Goal: Information Seeking & Learning: Learn about a topic

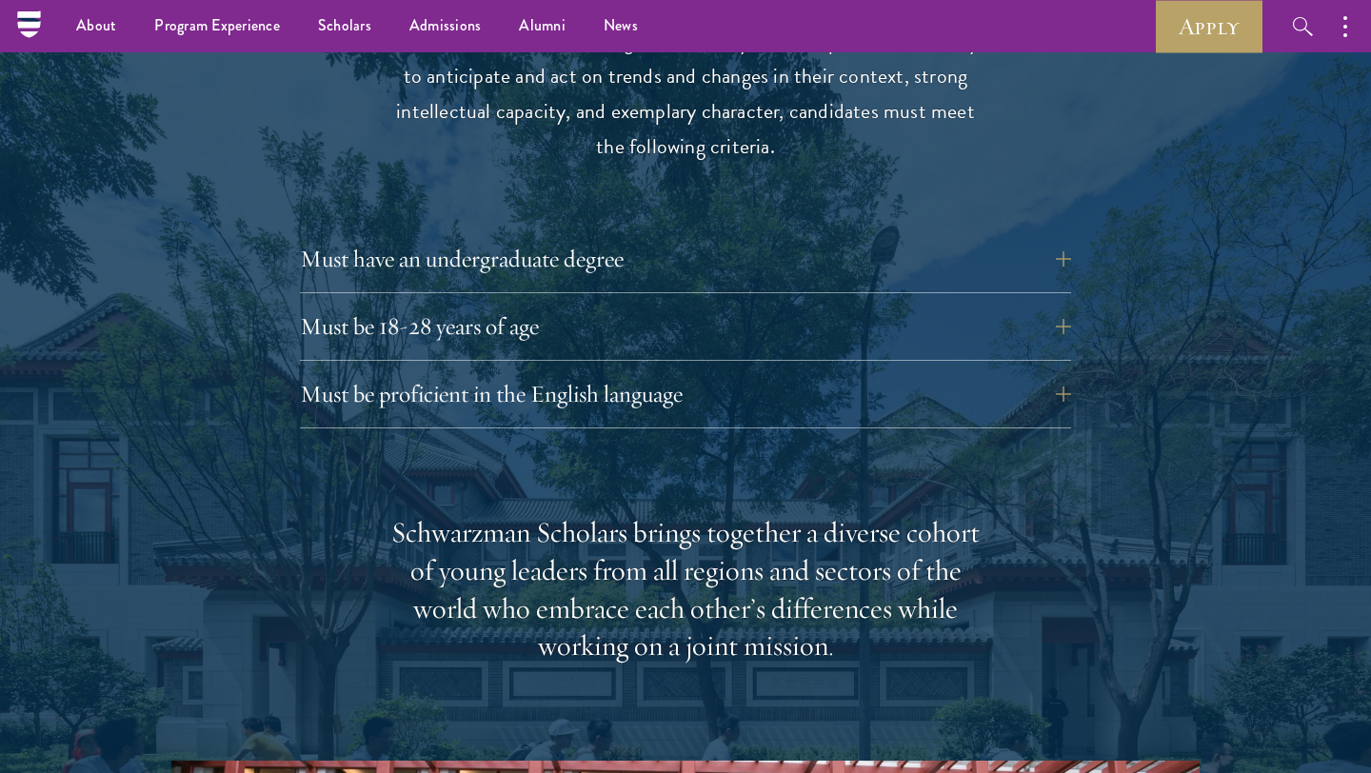
scroll to position [2554, 0]
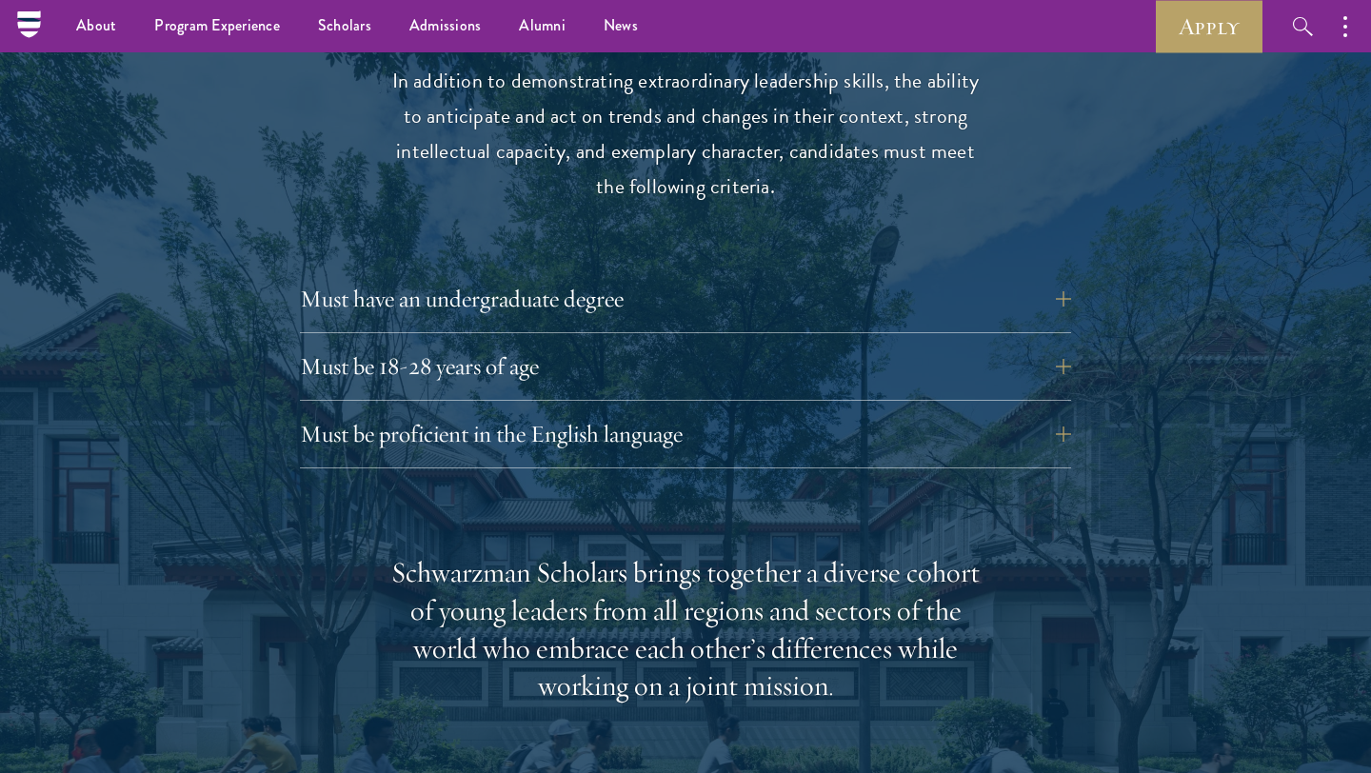
click at [414, 396] on div "Must be 18-28 years of age Candidates must be at least 18 but not yet 29 years …" at bounding box center [685, 372] width 771 height 57
click at [415, 374] on button "Must be 18-28 years of age" at bounding box center [699, 367] width 771 height 46
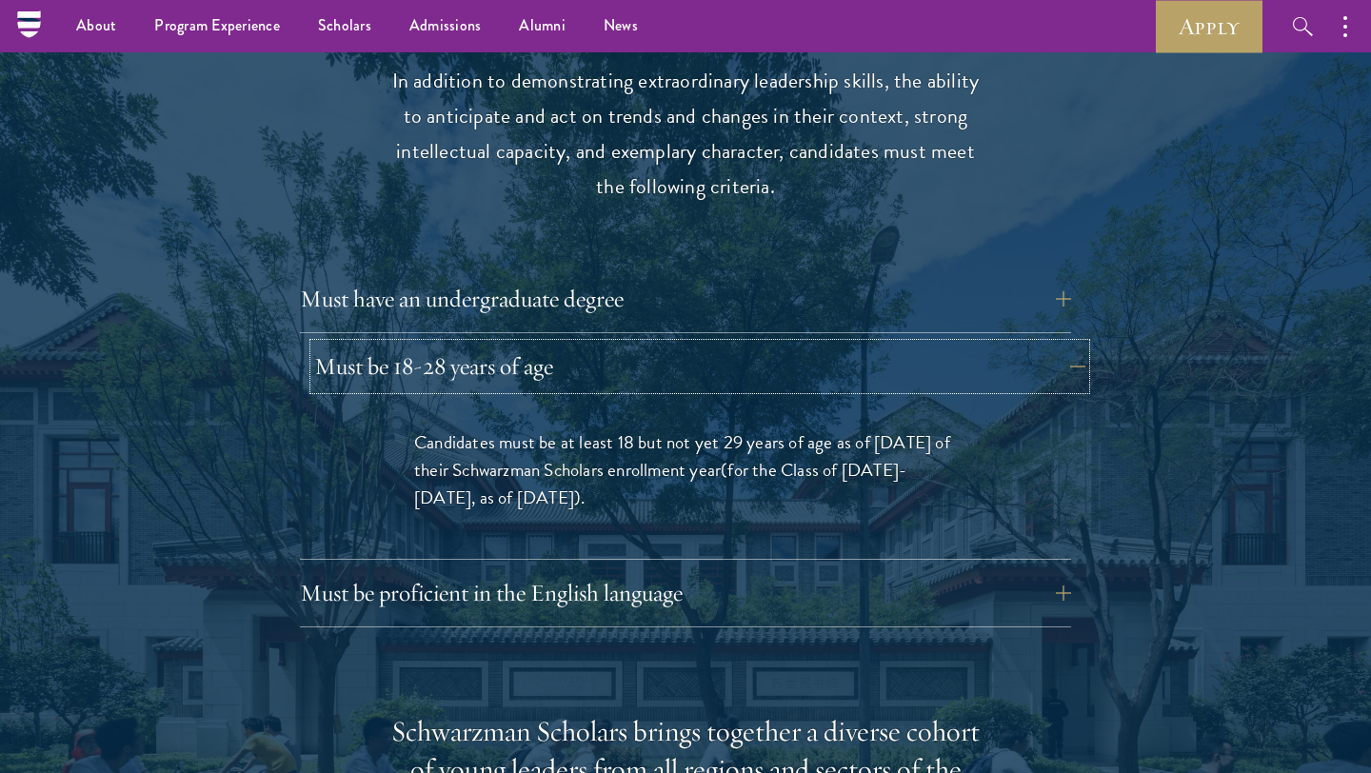
click at [414, 374] on button "Must be 18-28 years of age" at bounding box center [699, 367] width 771 height 46
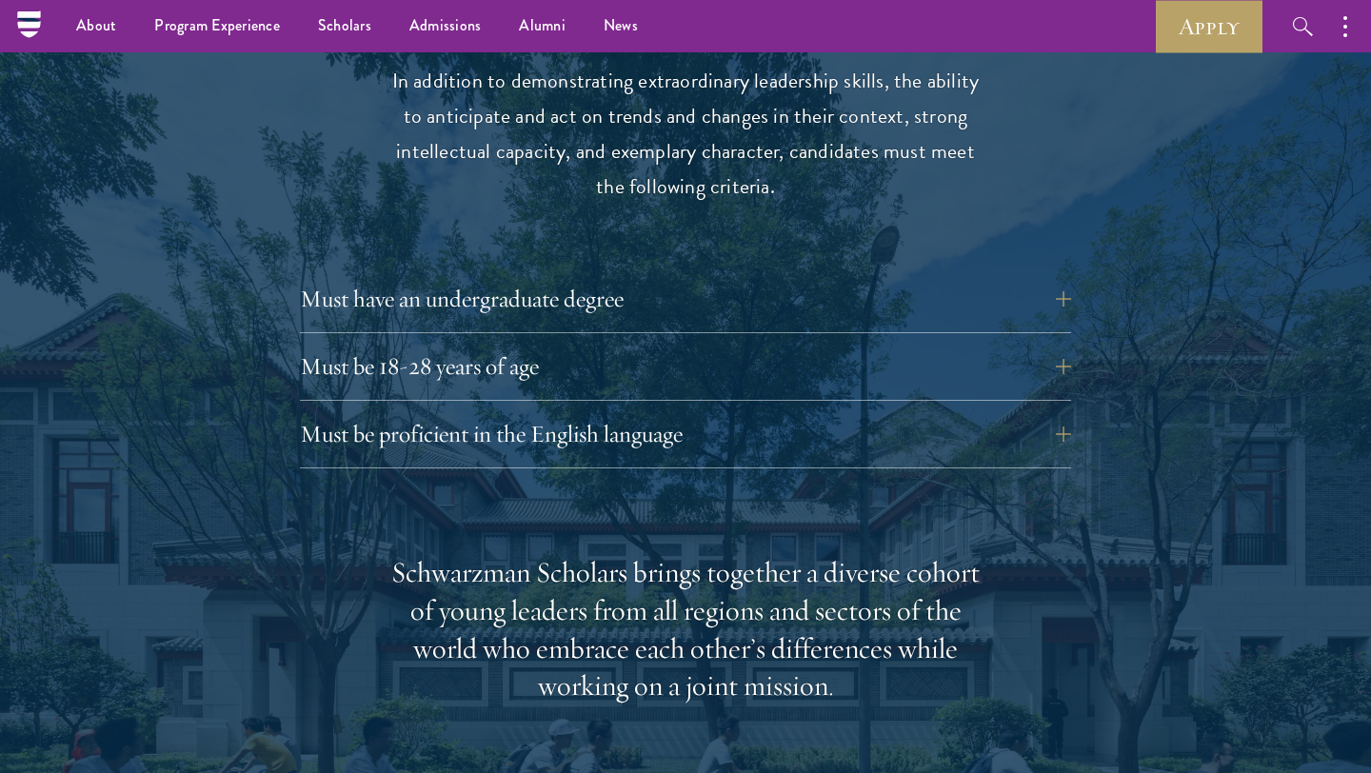
click at [428, 324] on div "Must have an undergraduate degree Applicants who are currently enrolled in unde…" at bounding box center [685, 304] width 771 height 57
click at [429, 301] on button "Must have an undergraduate degree" at bounding box center [699, 299] width 771 height 46
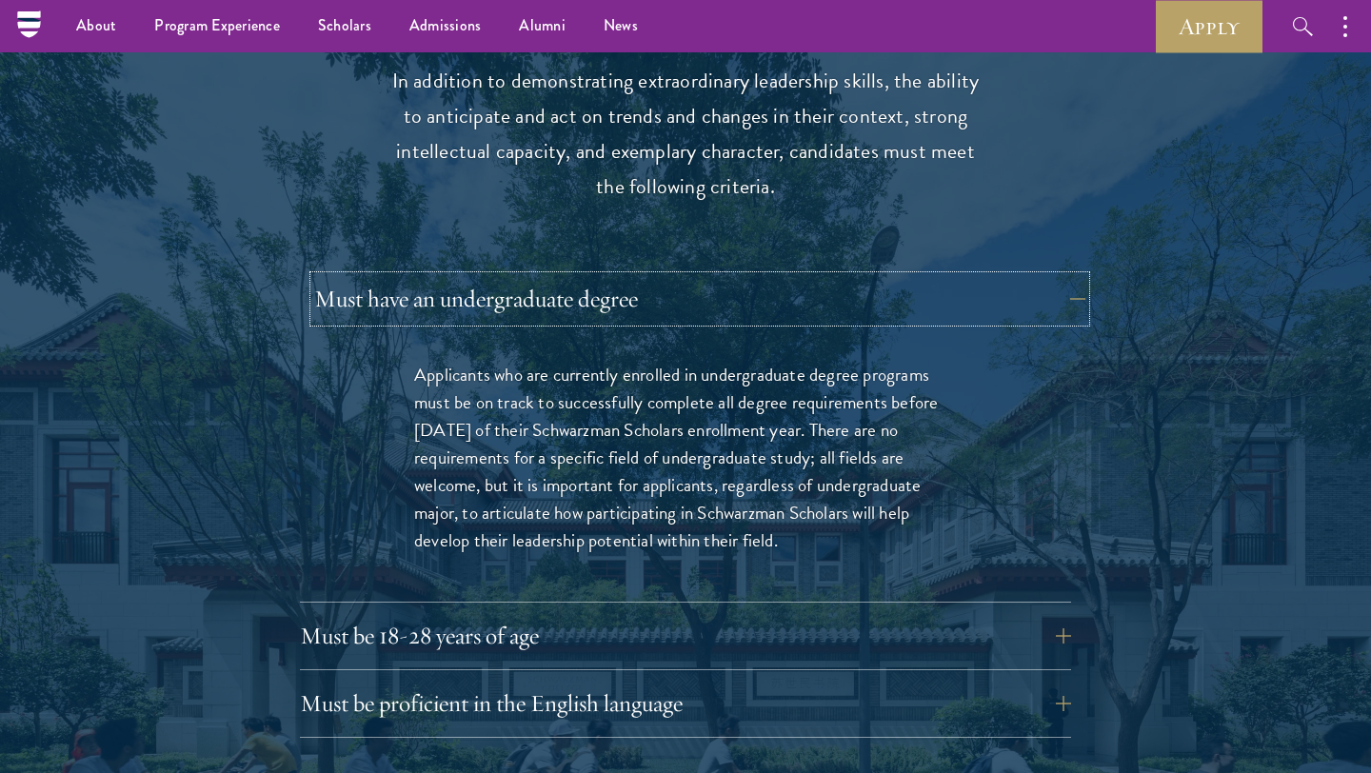
click at [422, 292] on button "Must have an undergraduate degree" at bounding box center [699, 299] width 771 height 46
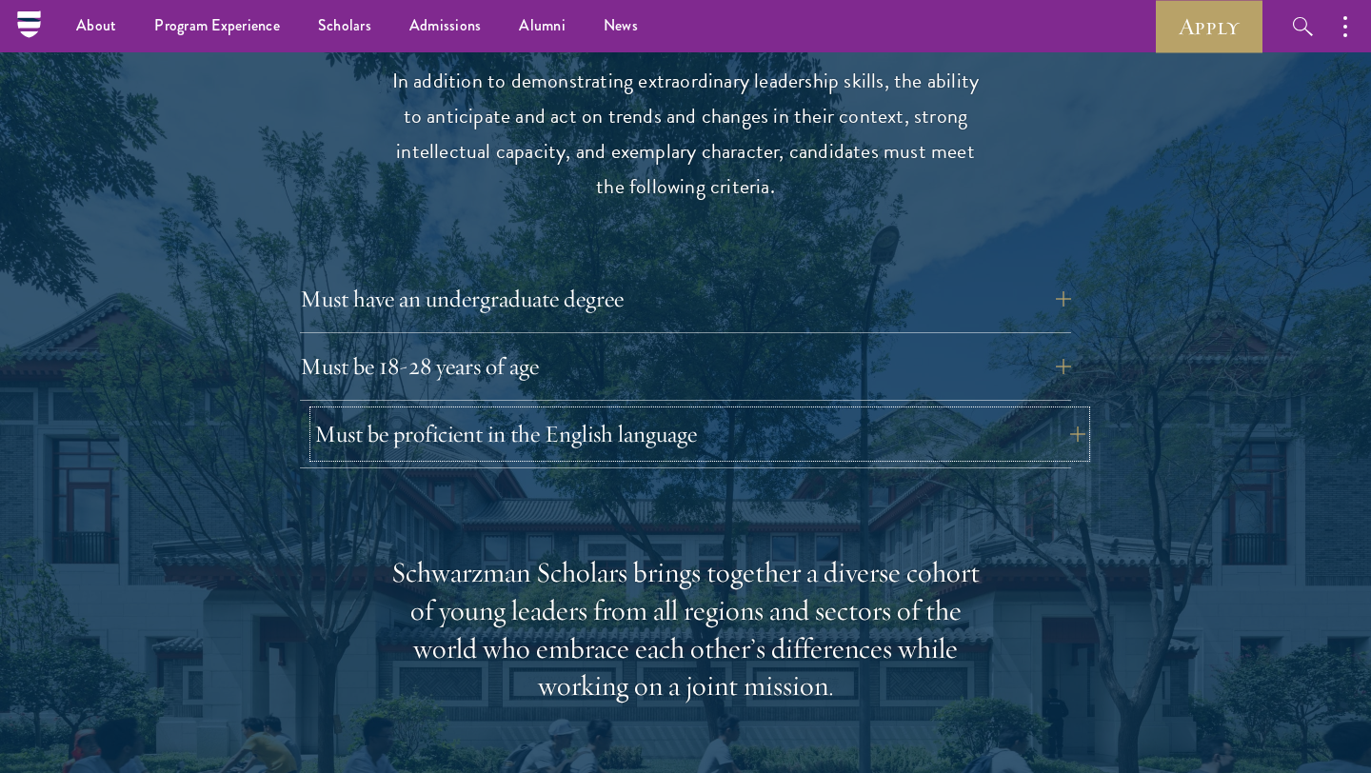
click at [410, 412] on button "Must be proficient in the English language" at bounding box center [699, 434] width 771 height 46
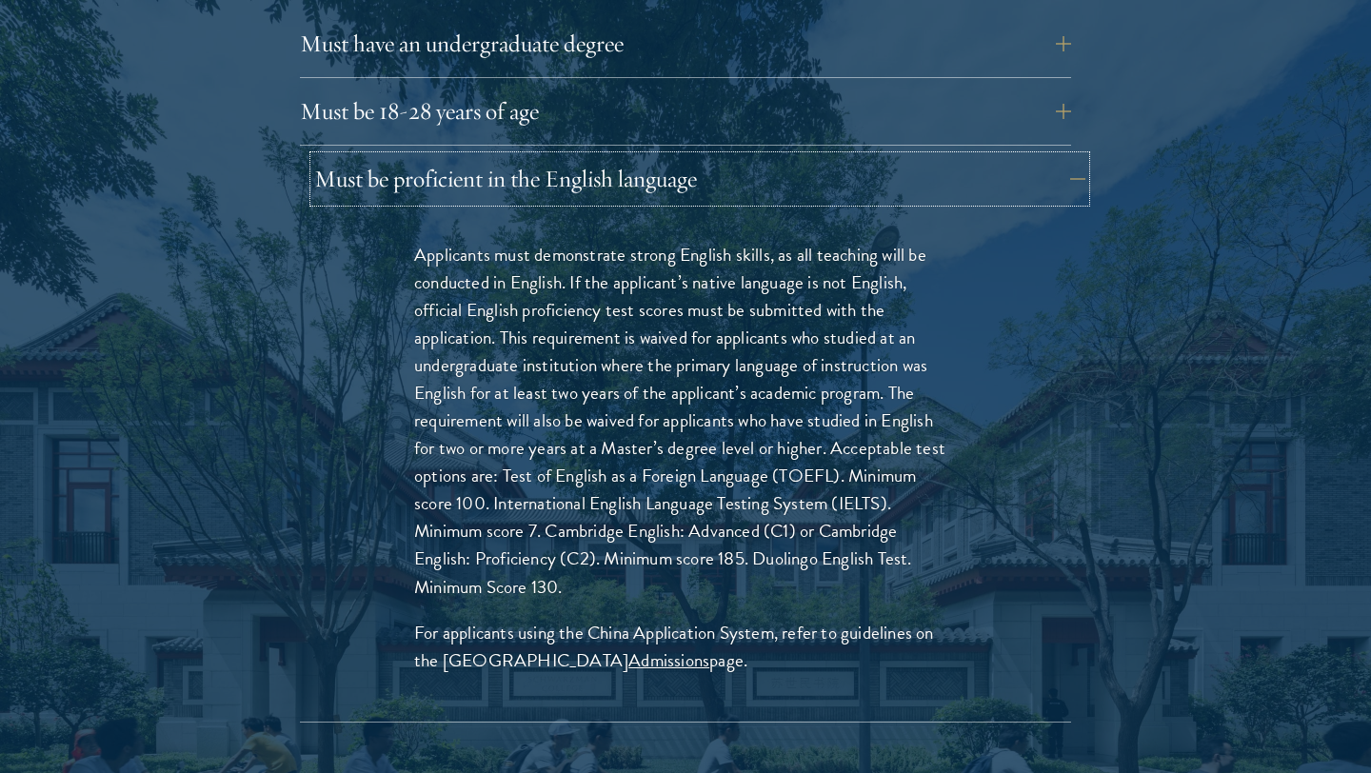
scroll to position [2811, 0]
click at [479, 226] on div "Applicants must demonstrate strong English skills, as all teaching will be cond…" at bounding box center [685, 464] width 657 height 509
click at [495, 173] on button "Must be proficient in the English language" at bounding box center [699, 177] width 771 height 46
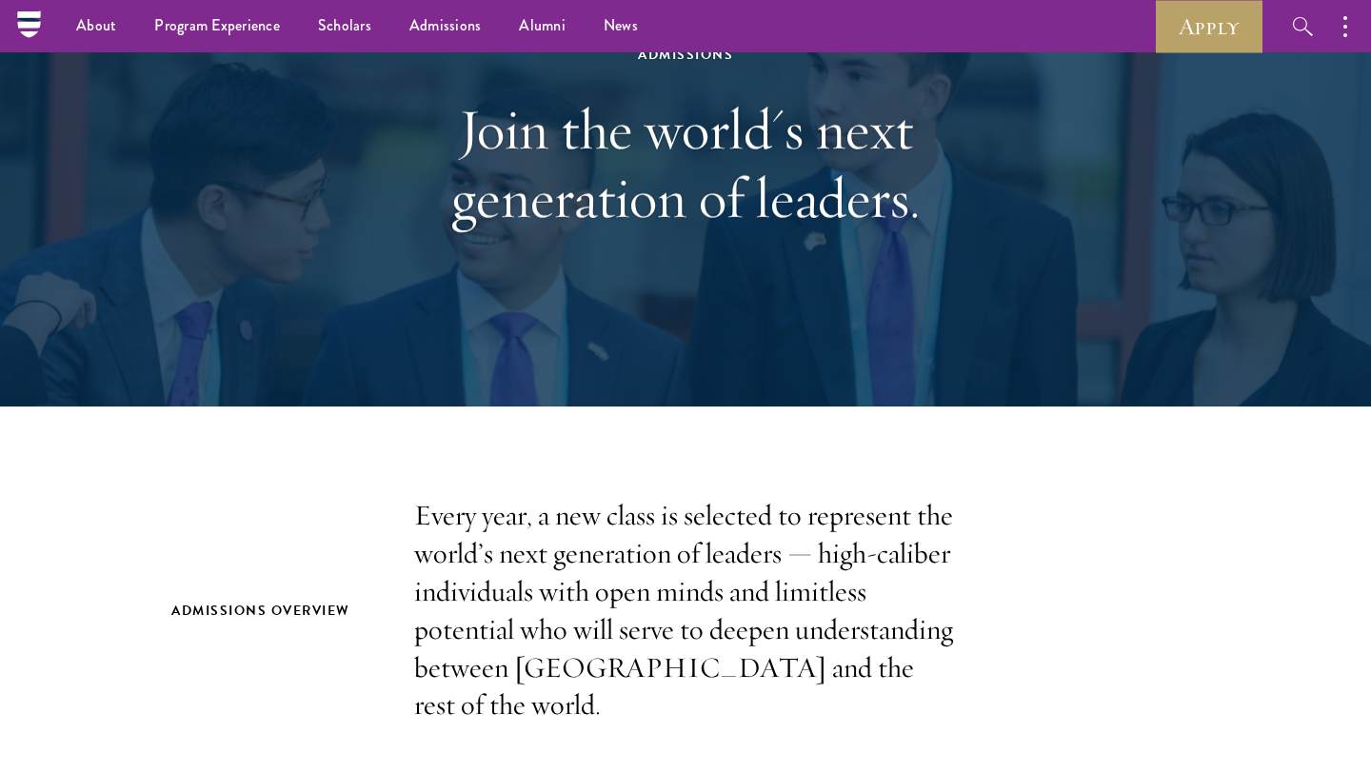
scroll to position [0, 0]
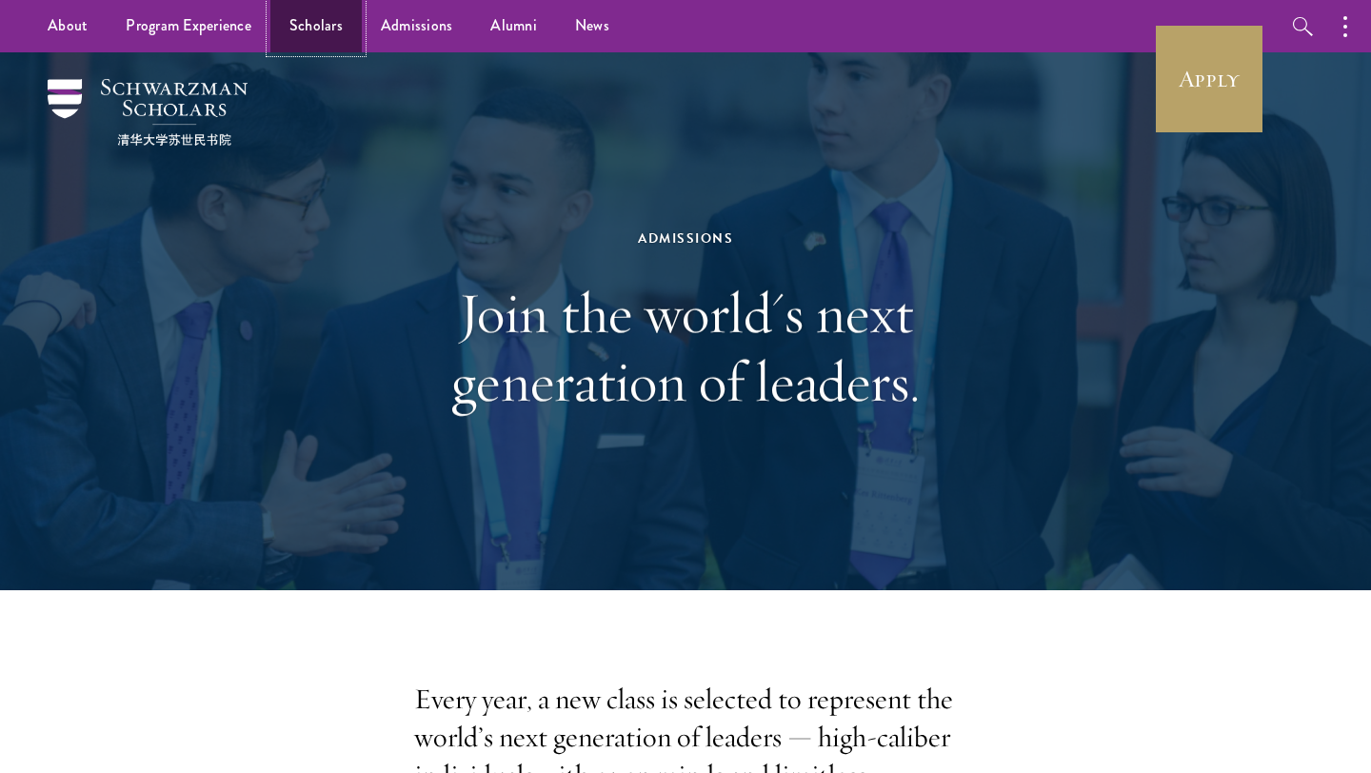
click at [318, 22] on link "Scholars" at bounding box center [315, 26] width 91 height 52
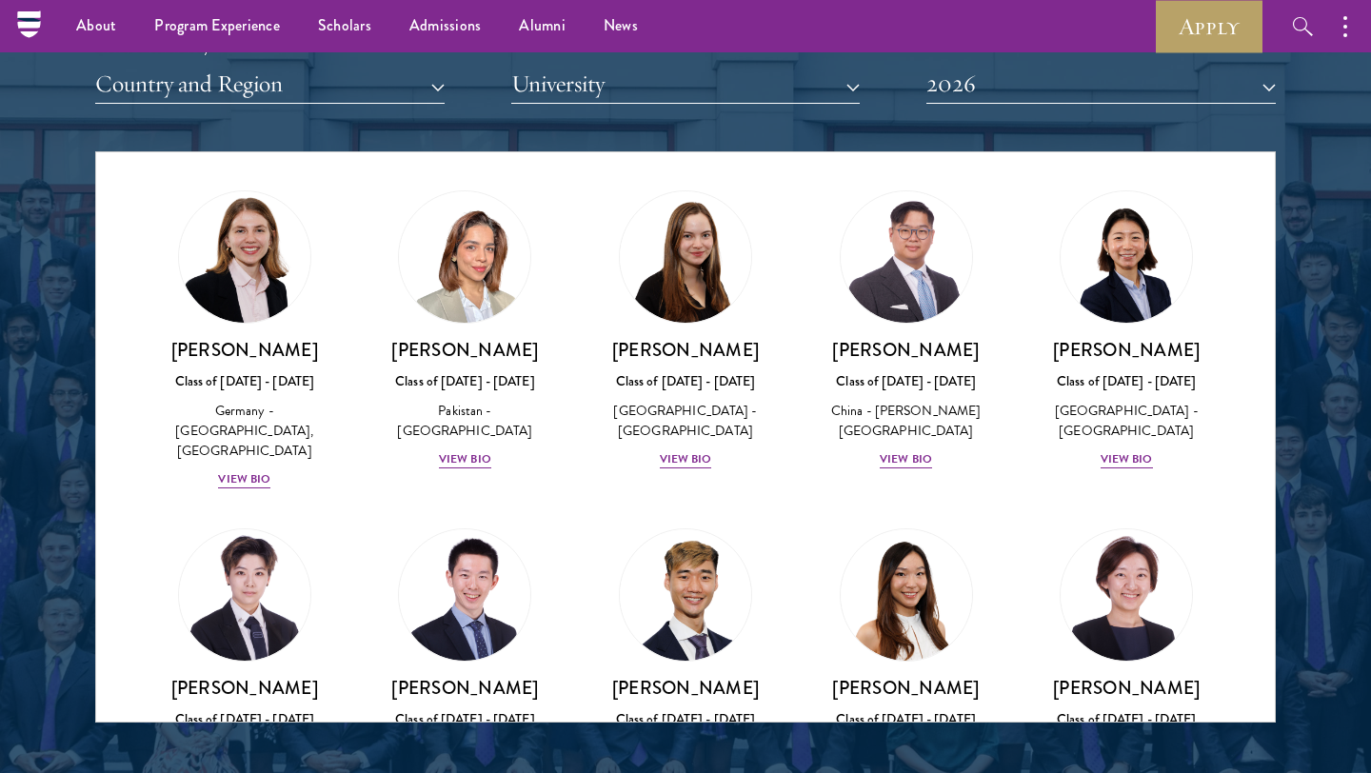
scroll to position [5103, 0]
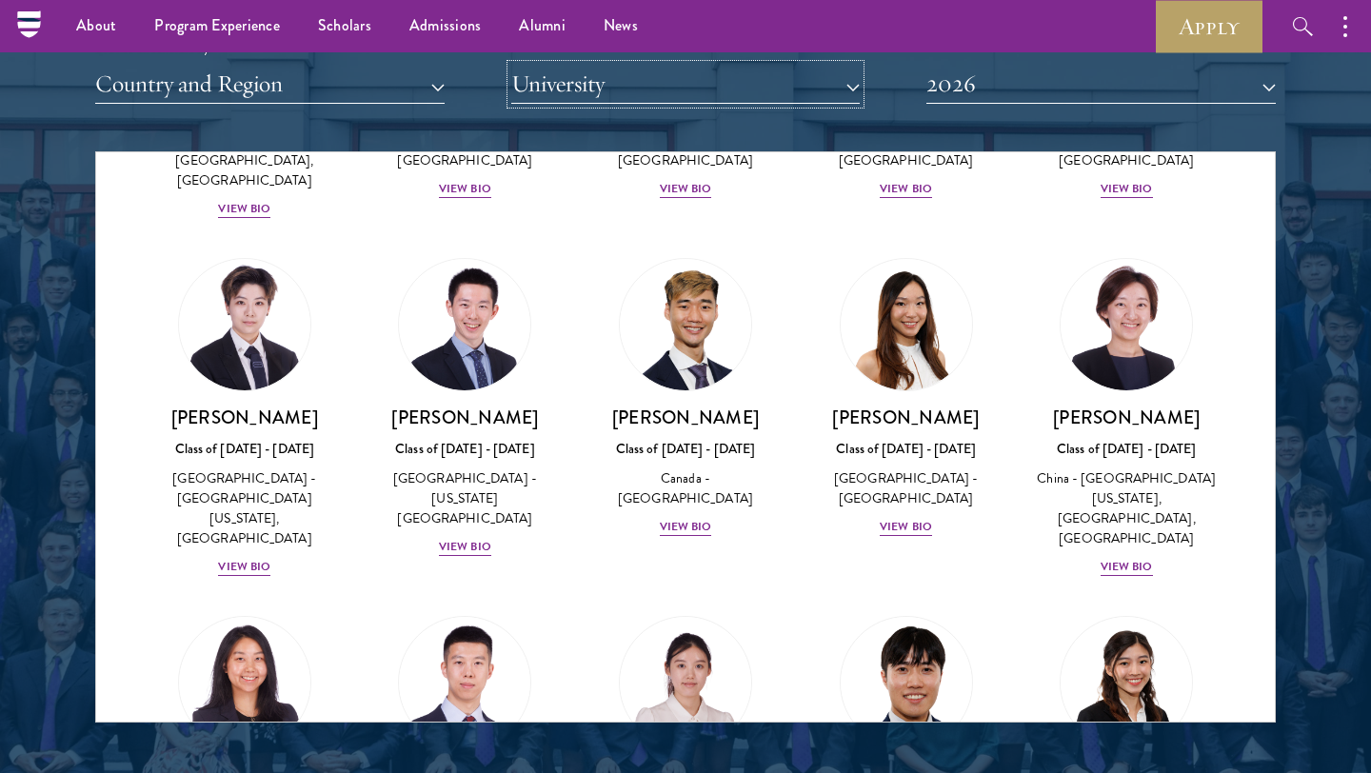
click at [634, 85] on button "University" at bounding box center [685, 84] width 349 height 39
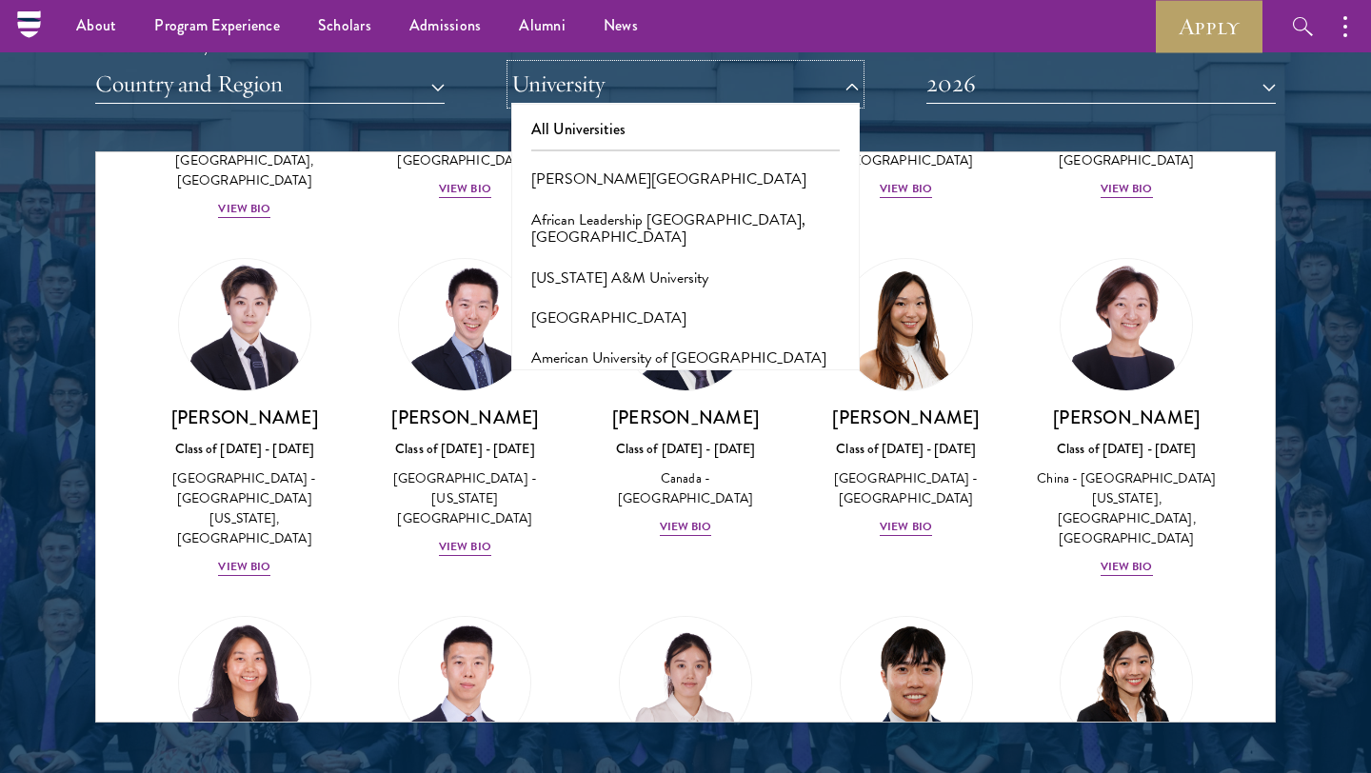
click at [630, 83] on button "University" at bounding box center [685, 84] width 349 height 39
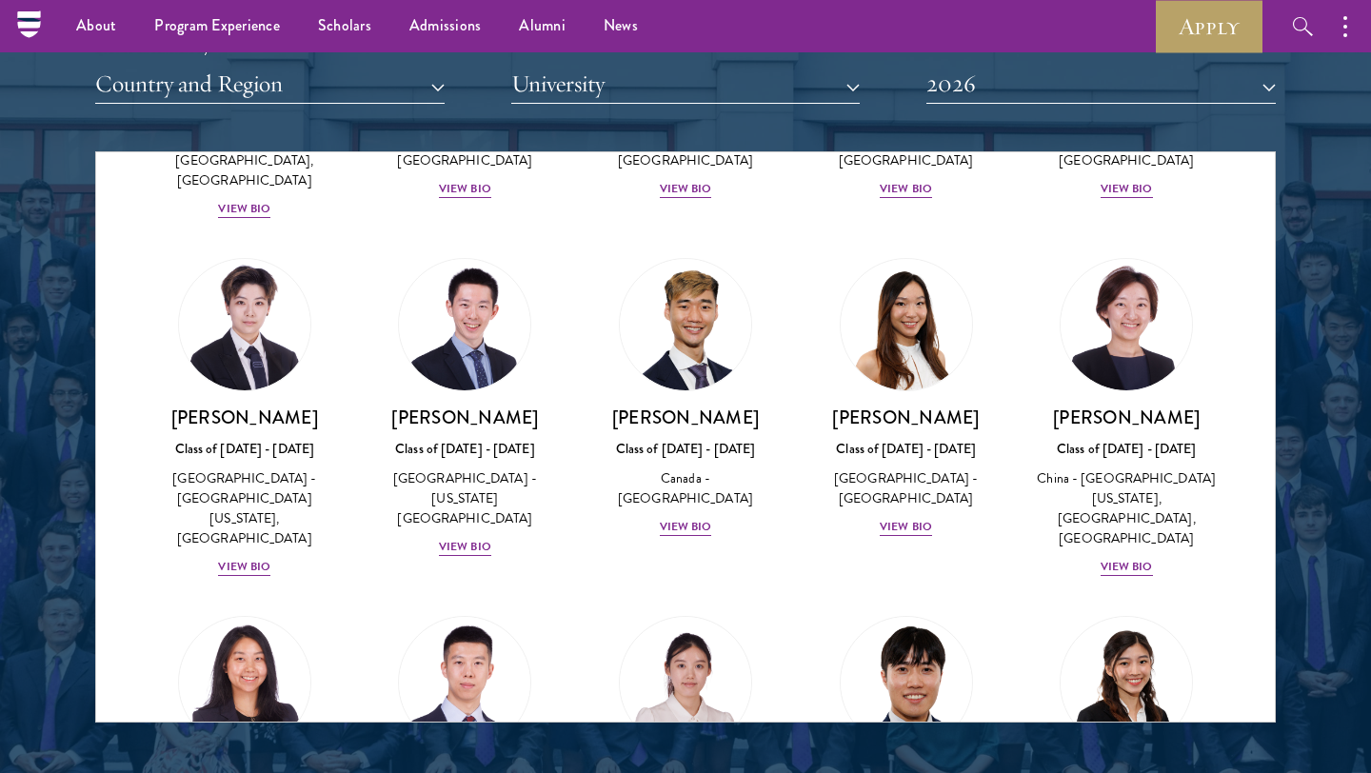
click at [432, 113] on div "Scholar Directory Congratulations and welcome to the Schwarzman Scholars Class …" at bounding box center [685, 238] width 1181 height 968
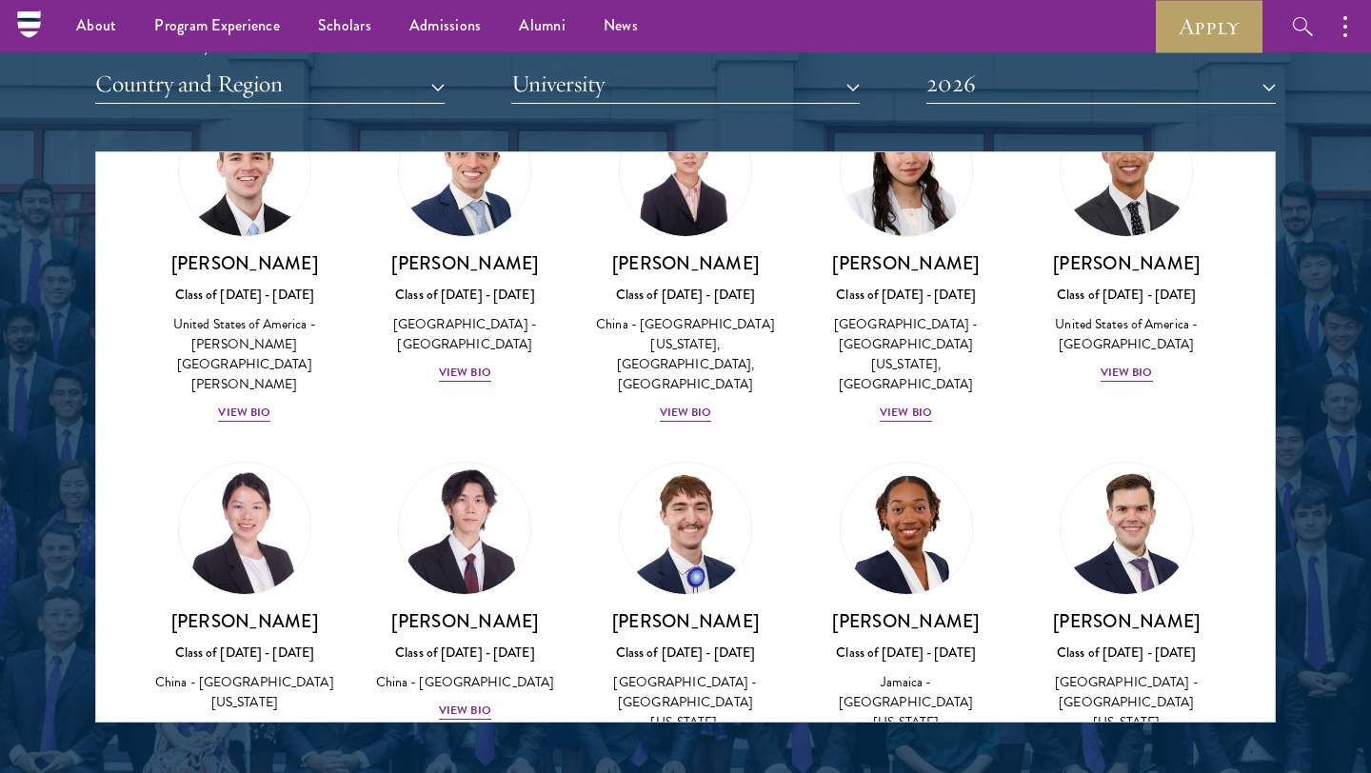
scroll to position [9302, 0]
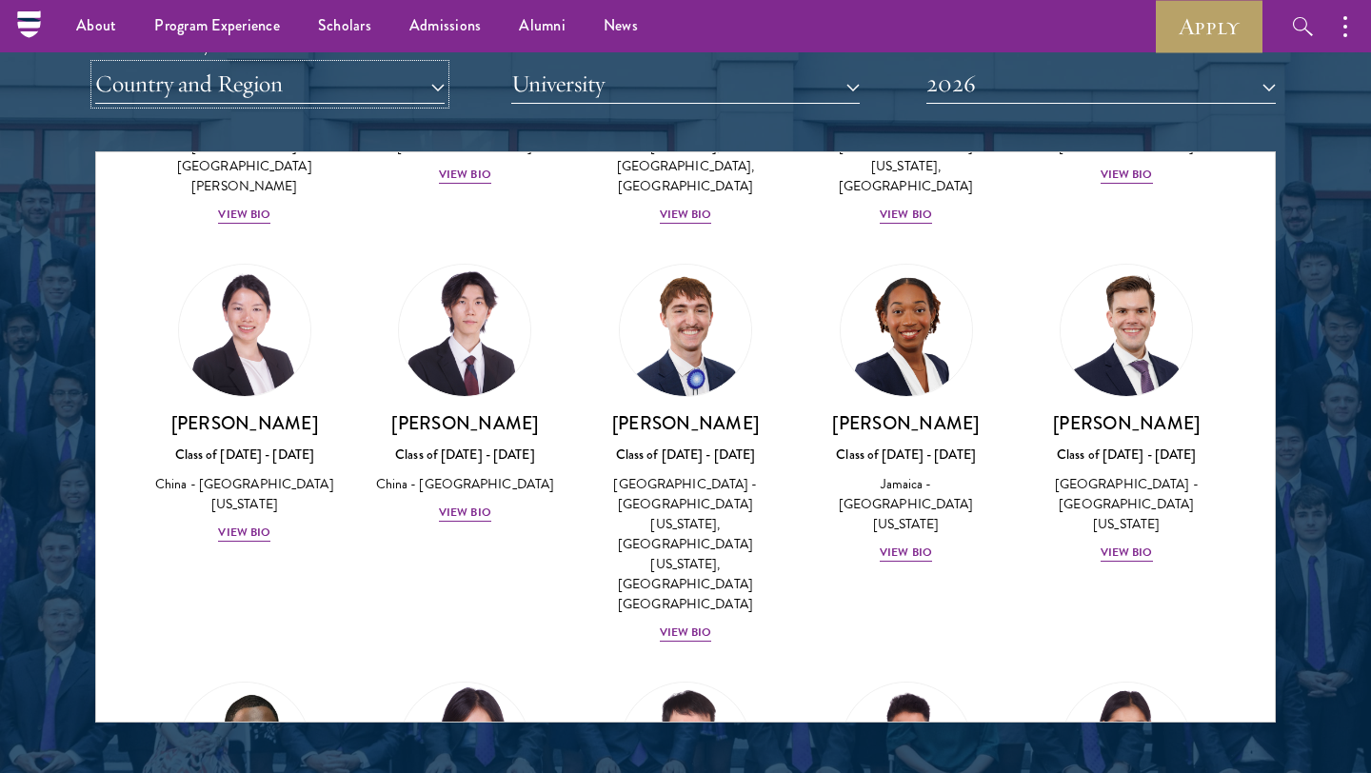
click at [371, 88] on button "Country and Region" at bounding box center [269, 84] width 349 height 39
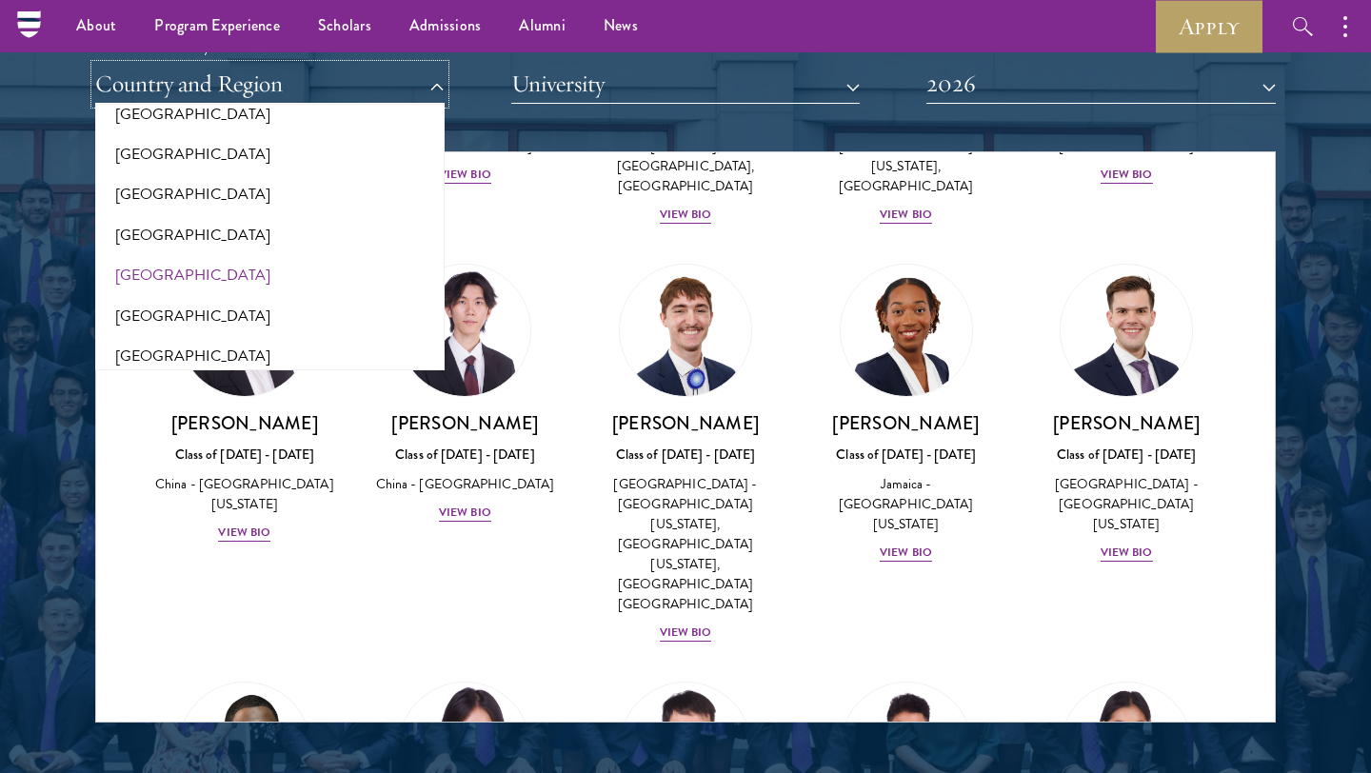
scroll to position [500, 0]
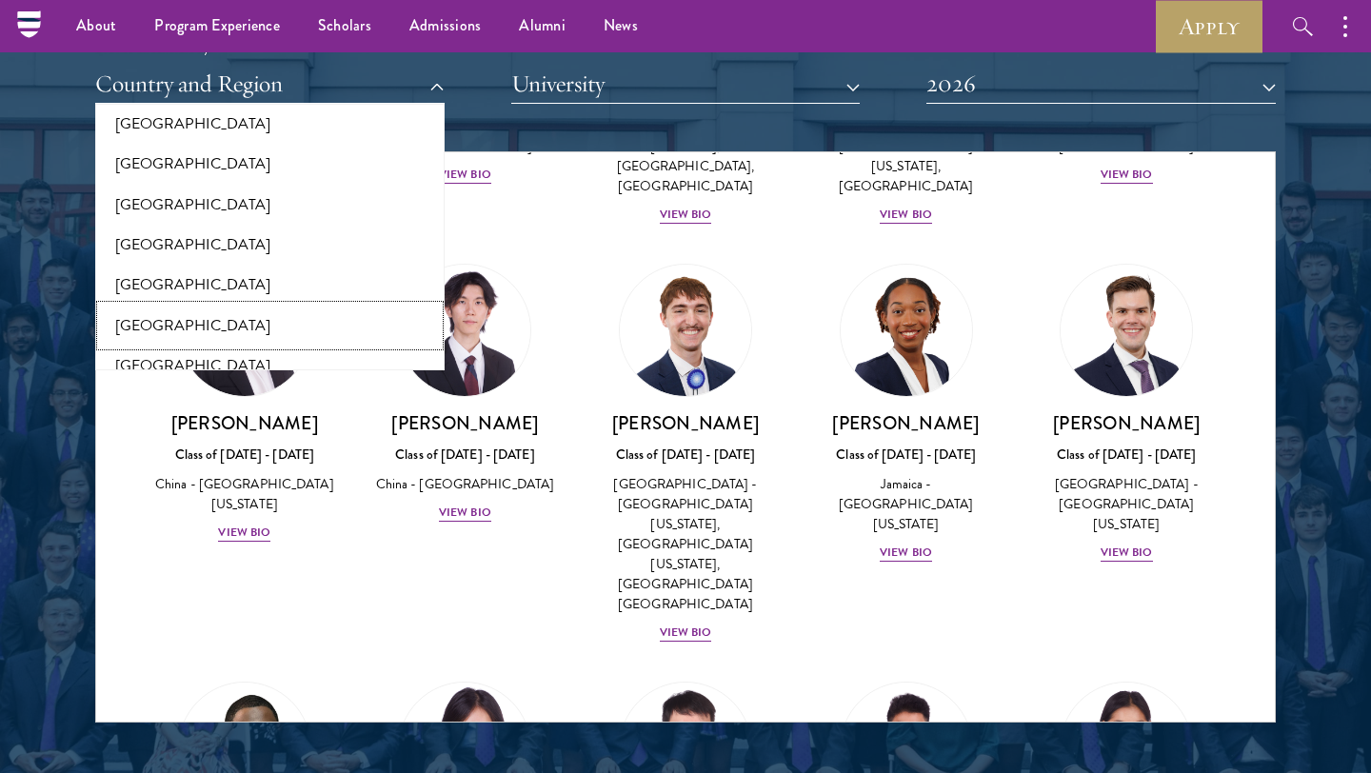
click at [349, 331] on button "[GEOGRAPHIC_DATA]" at bounding box center [270, 326] width 338 height 40
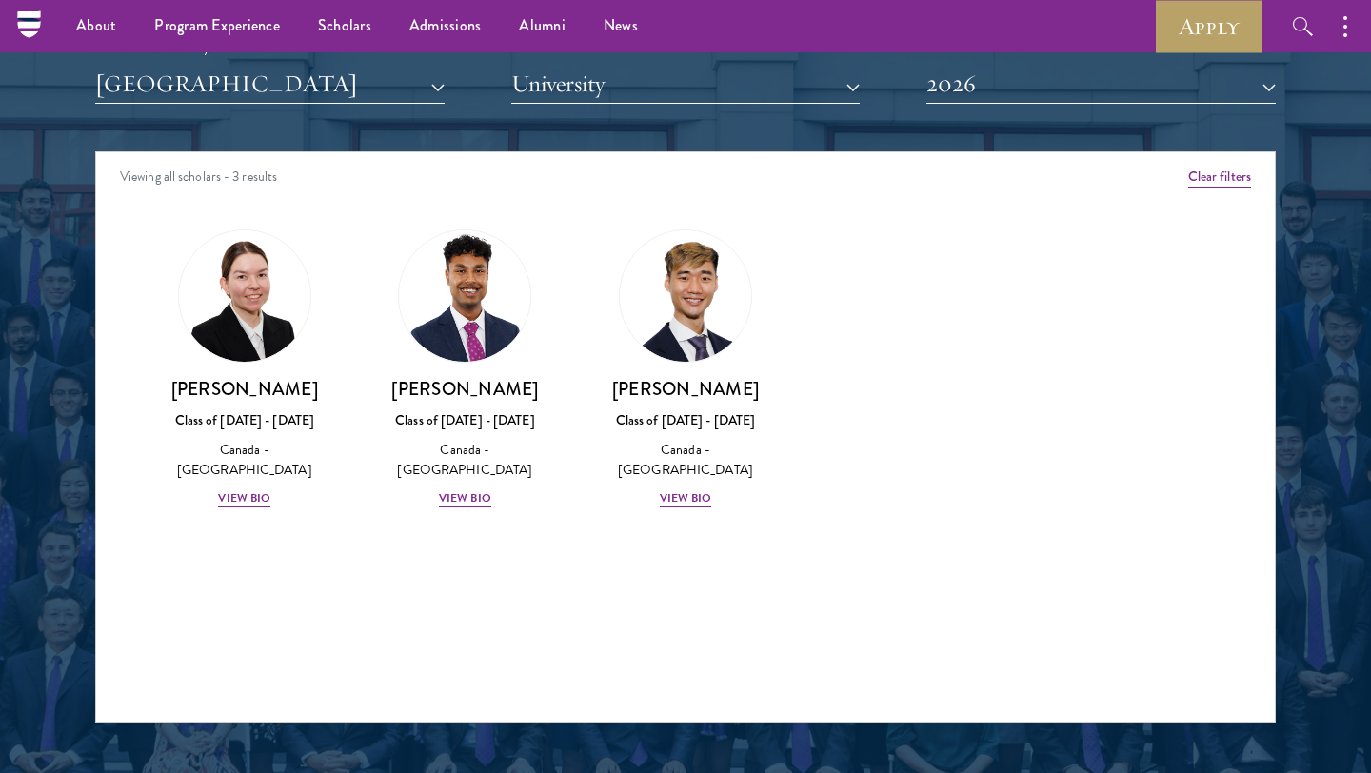
click at [485, 536] on div "Amber Class of [DATE] - [DATE] [GEOGRAPHIC_DATA] - [GEOGRAPHIC_DATA] View Bio C…" at bounding box center [685, 386] width 1179 height 361
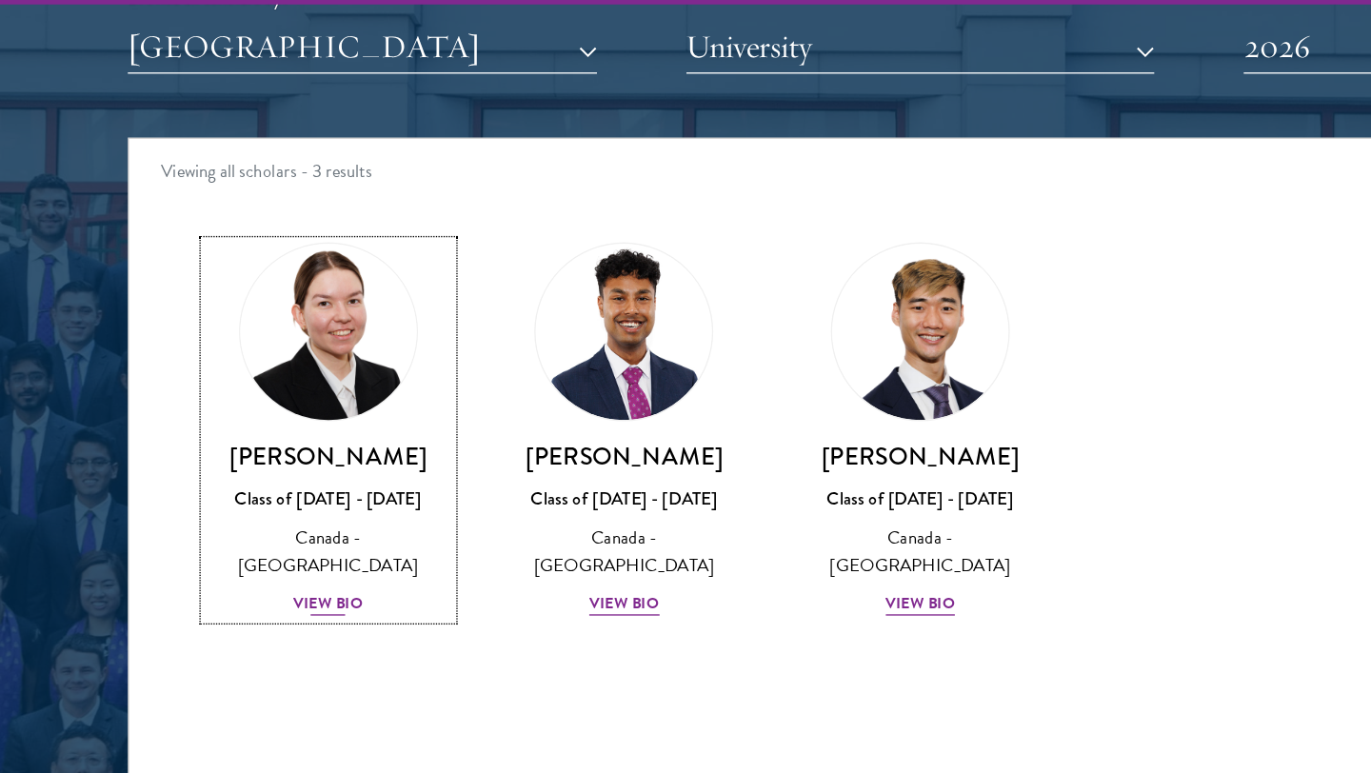
click at [196, 346] on img at bounding box center [244, 296] width 145 height 145
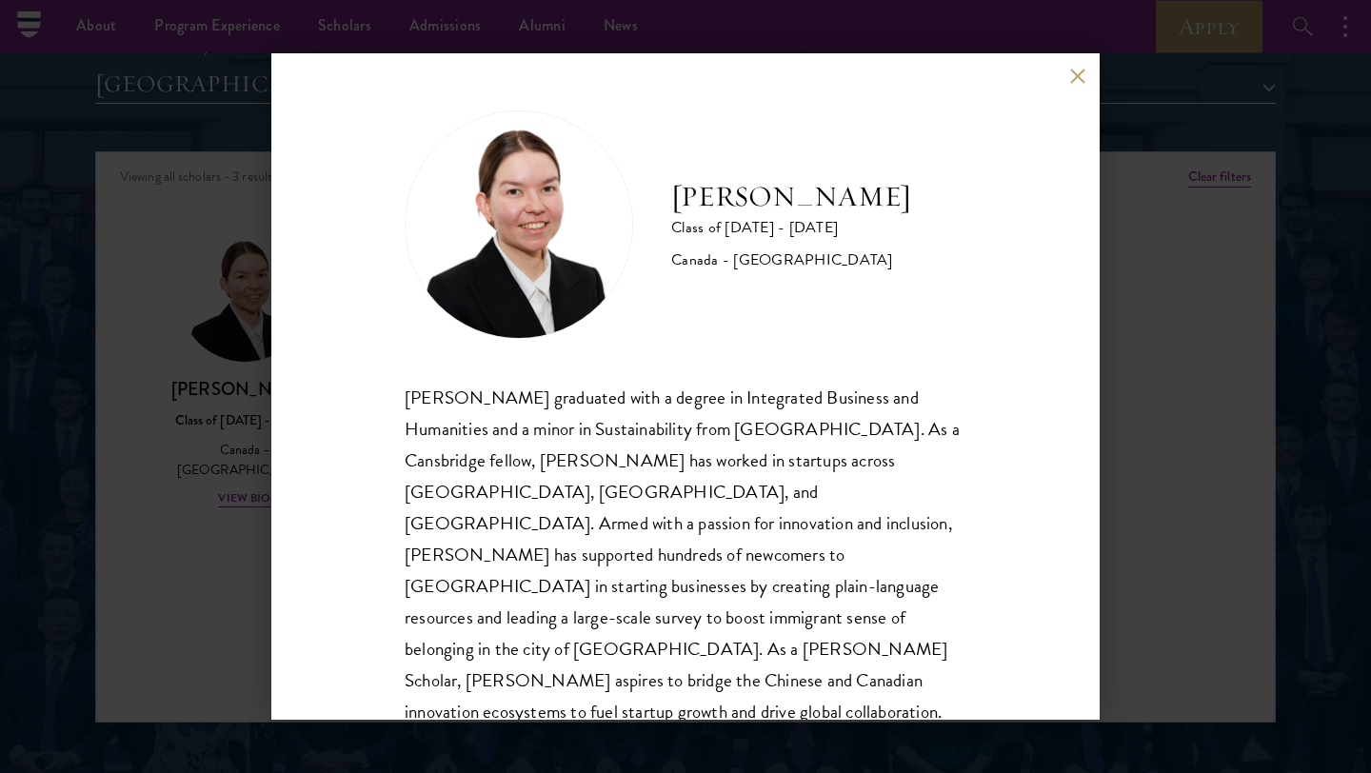
click at [1073, 79] on button at bounding box center [1077, 76] width 16 height 16
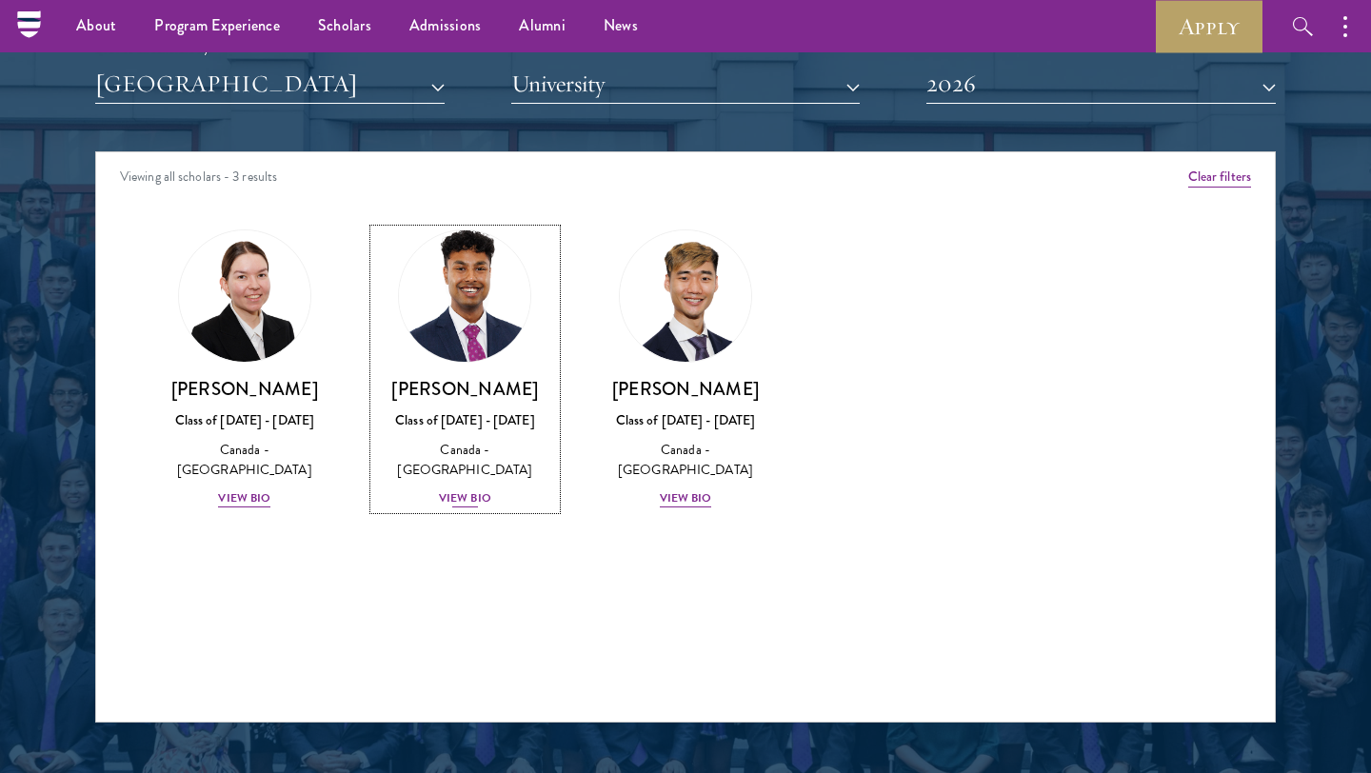
click at [492, 298] on img at bounding box center [464, 296] width 145 height 145
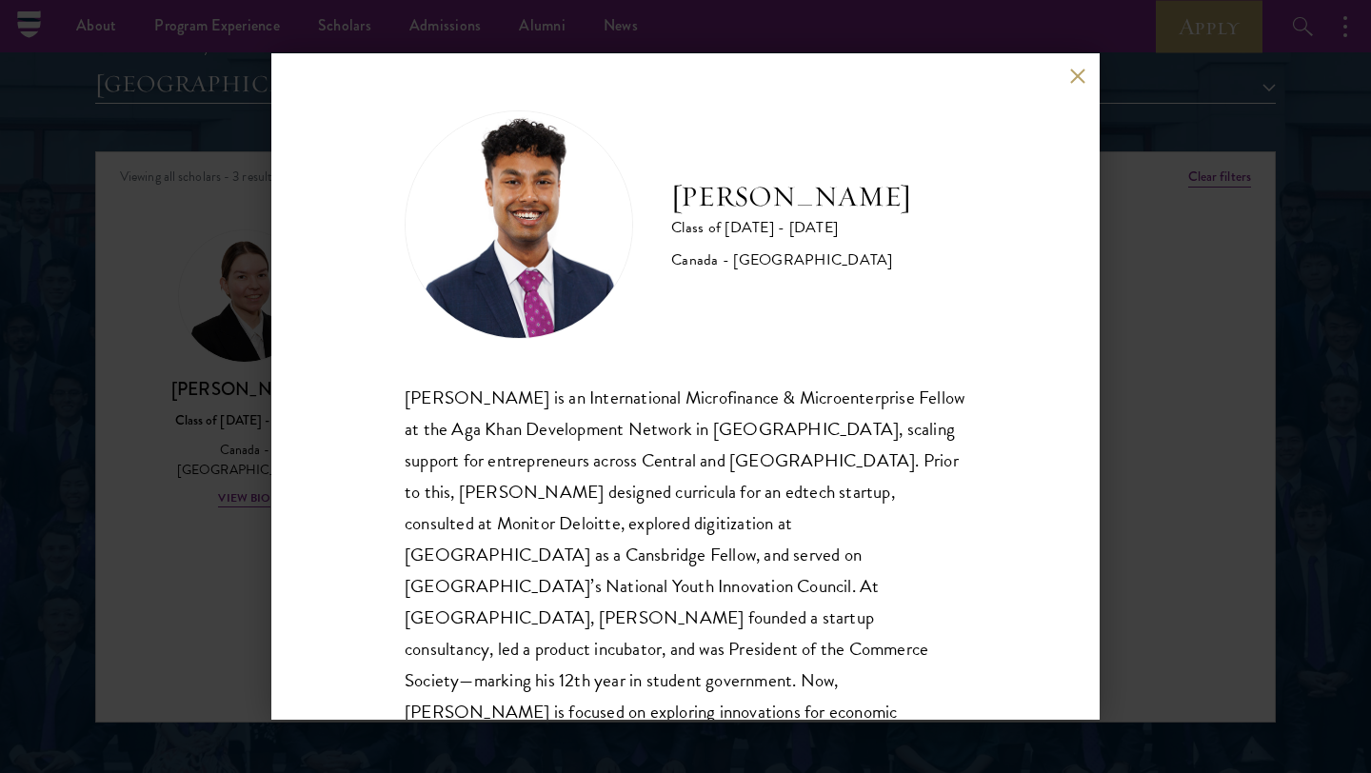
click at [1072, 75] on button at bounding box center [1077, 76] width 16 height 16
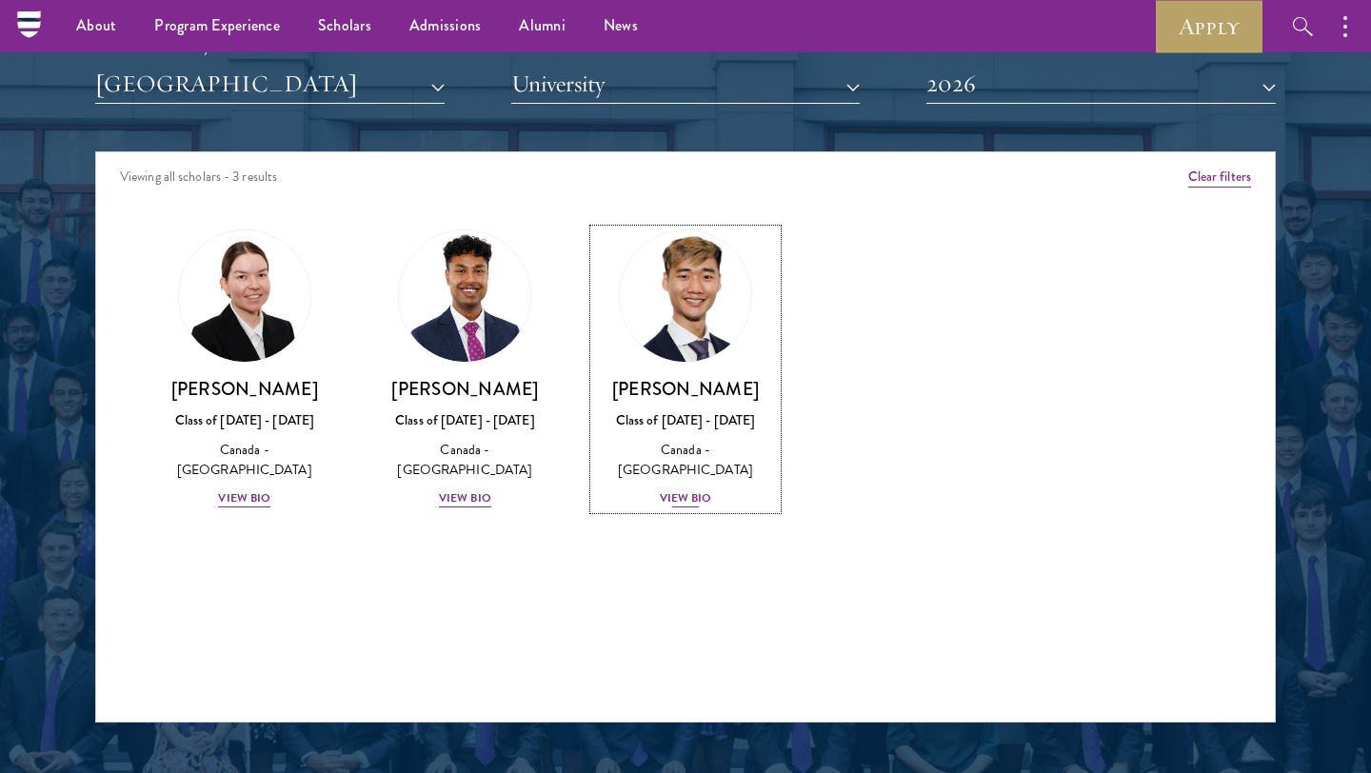
click at [718, 339] on img at bounding box center [685, 296] width 145 height 145
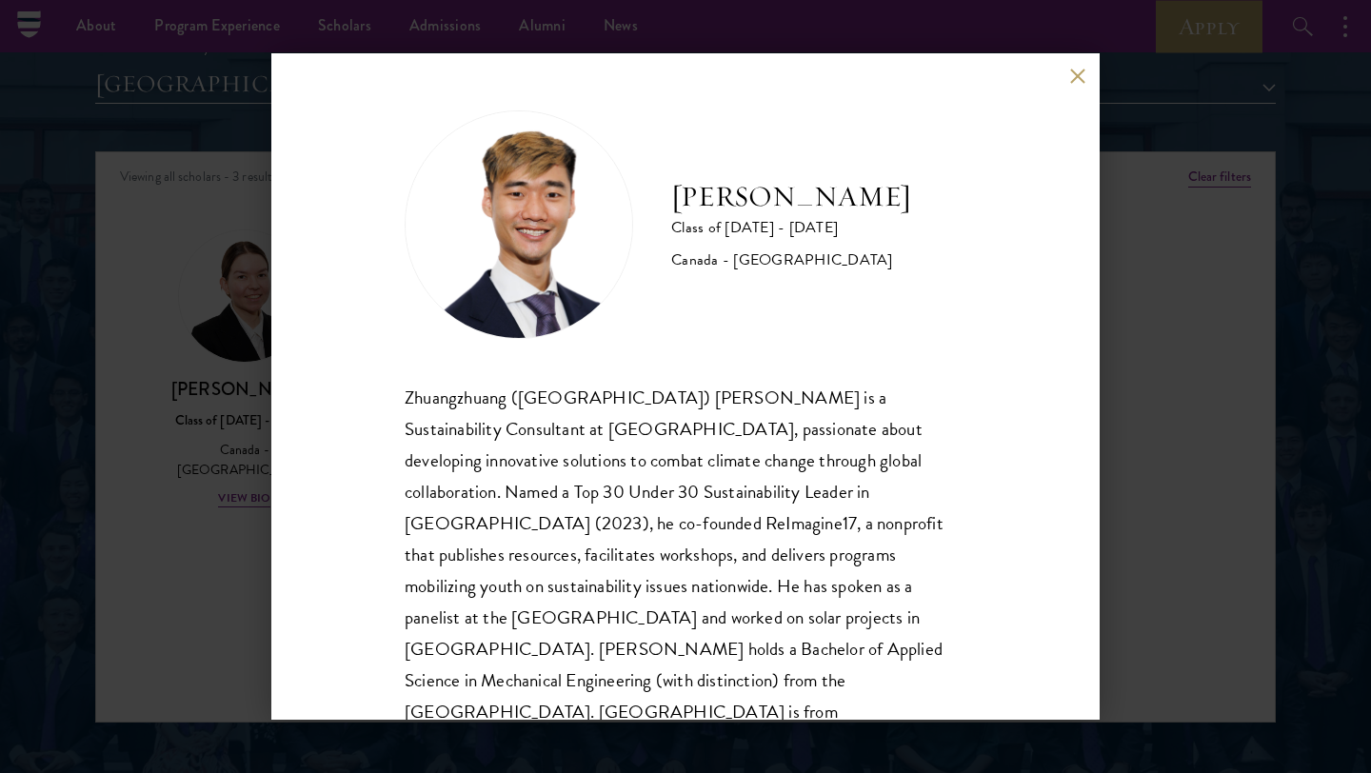
click at [1079, 76] on button at bounding box center [1077, 76] width 16 height 16
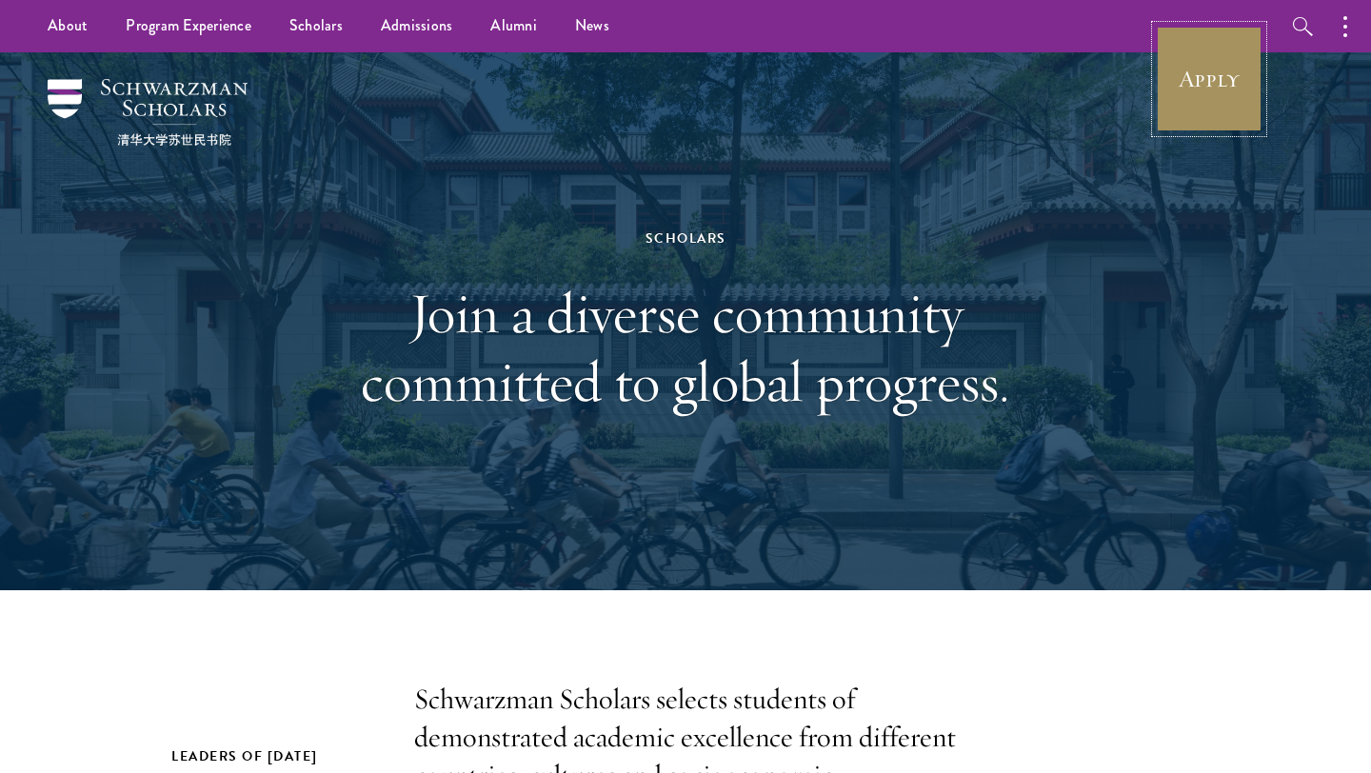
click at [1176, 90] on link "Apply" at bounding box center [1209, 79] width 107 height 107
